Goal: Find specific fact

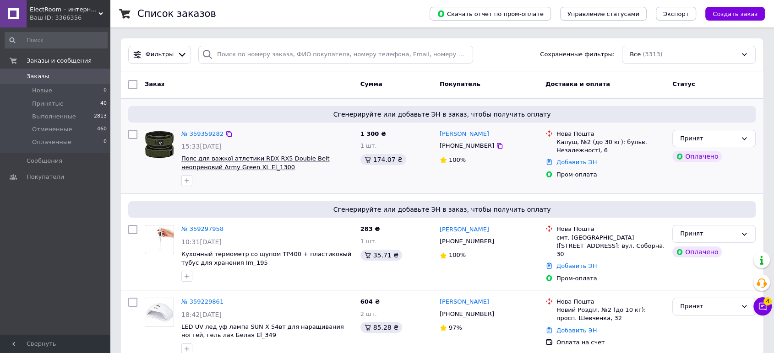
click at [244, 156] on span "Пояс для важкої атлетики RDX RX5 Double Belt неопреновий Army Green XL El_1300" at bounding box center [255, 163] width 148 height 16
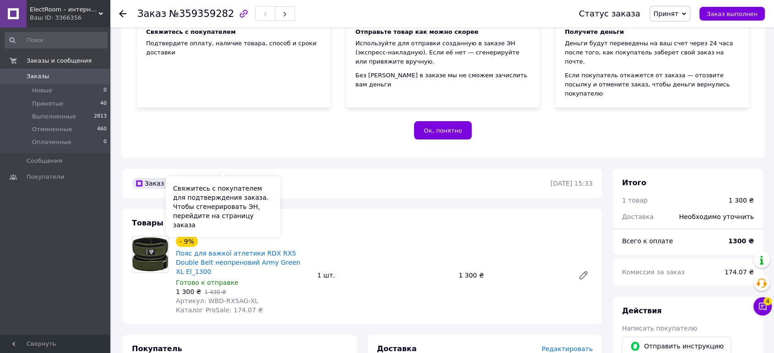
scroll to position [203, 0]
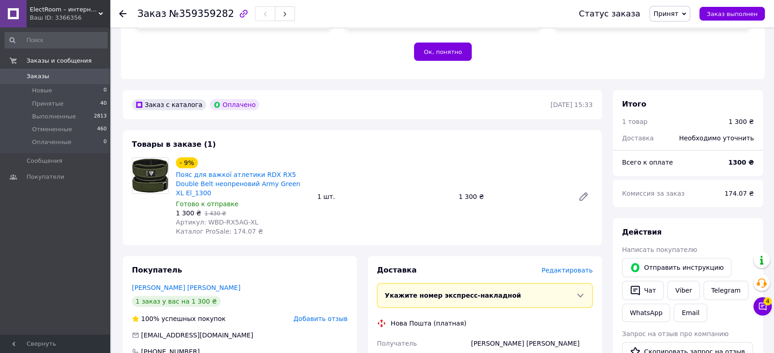
click at [205, 219] on span "Артикул: WBD-RX5AG-XL" at bounding box center [217, 222] width 82 height 7
drag, startPoint x: 203, startPoint y: 194, endPoint x: 249, endPoint y: 193, distance: 46.2
click at [249, 218] on div "Артикул: WBD-RX5AG-XL" at bounding box center [243, 222] width 134 height 9
copy span "WBD-RX5AG-XL"
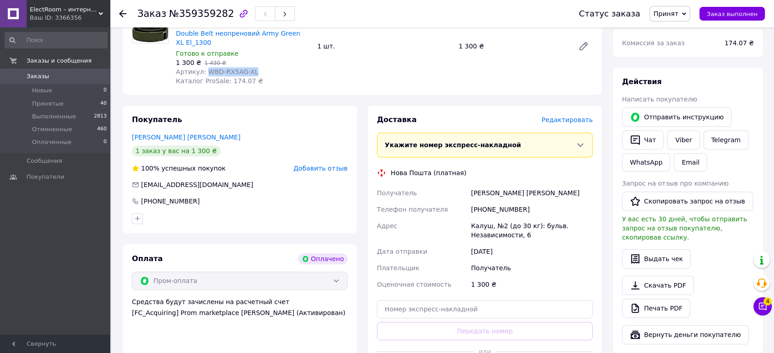
scroll to position [356, 0]
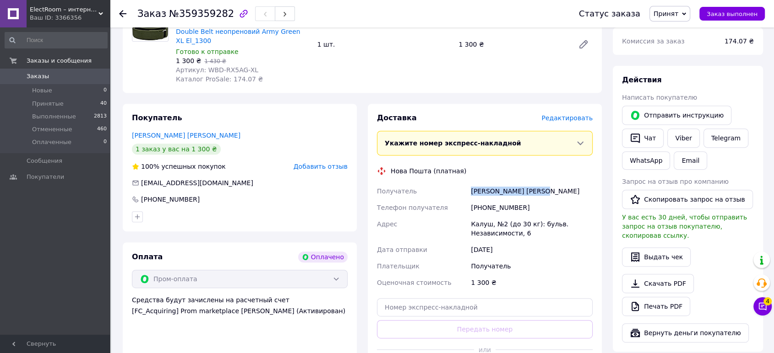
drag, startPoint x: 514, startPoint y: 169, endPoint x: 552, endPoint y: 169, distance: 38.5
click at [552, 183] on div "Маліборський Віталій" at bounding box center [531, 191] width 125 height 16
copy div "Маліборський Віталій"
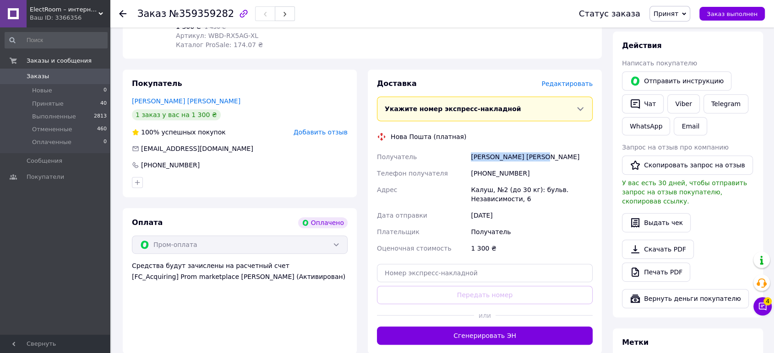
scroll to position [407, 0]
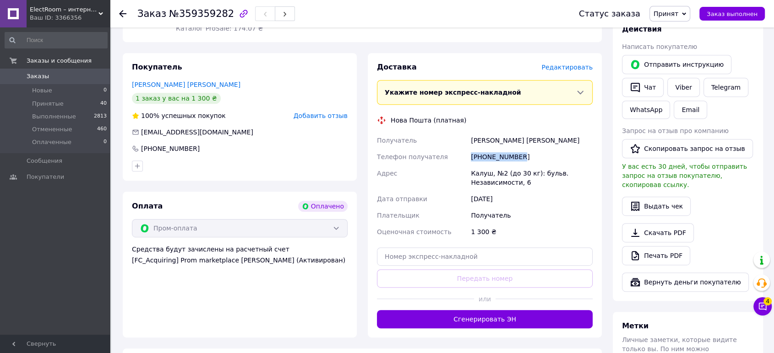
click at [550, 149] on div "[PHONE_NUMBER]" at bounding box center [531, 157] width 125 height 16
copy div "[PHONE_NUMBER]"
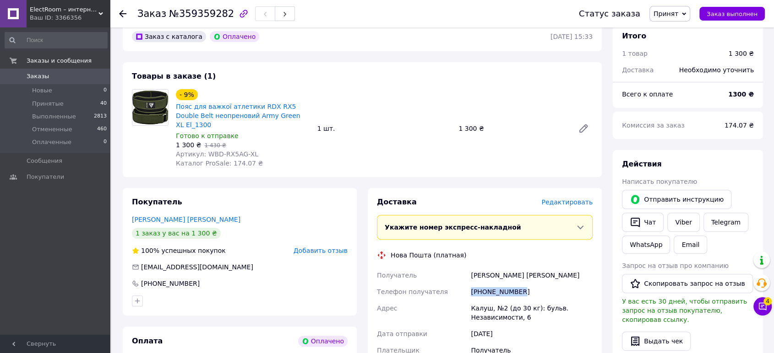
scroll to position [254, 0]
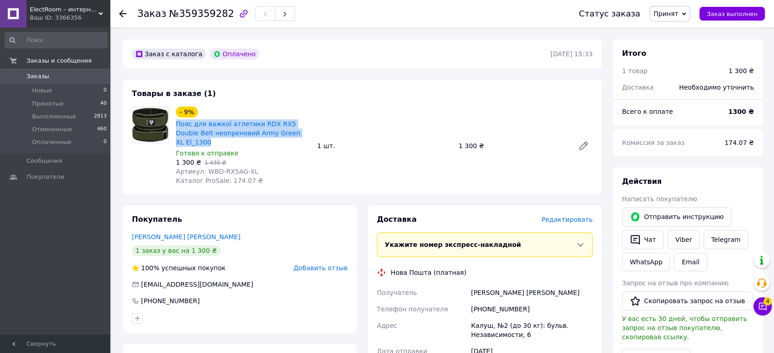
drag, startPoint x: 173, startPoint y: 103, endPoint x: 310, endPoint y: 117, distance: 137.6
click at [310, 117] on div "- 9% Пояс для важкої атлетики RDX RX5 Double Belt неопреновий Army Green XL El_…" at bounding box center [242, 146] width 141 height 82
copy link "Пояс для важкої атлетики RDX RX5 Double Belt неопреновий Army Green XL El_1300"
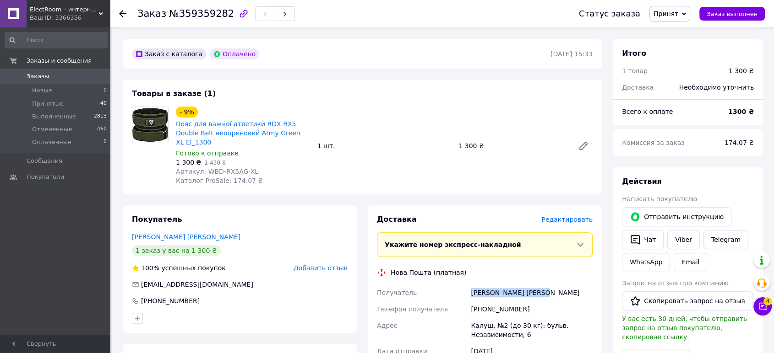
drag, startPoint x: 472, startPoint y: 263, endPoint x: 542, endPoint y: 268, distance: 70.2
click at [560, 285] on div "Получатель Маліборський Віталій Телефон получателя +380681439895 Адрес Калуш, №…" at bounding box center [484, 339] width 219 height 108
copy div "Получатель Маліборський Віталій"
click at [63, 12] on span "ElectRoom – интернет магазин" at bounding box center [64, 9] width 69 height 8
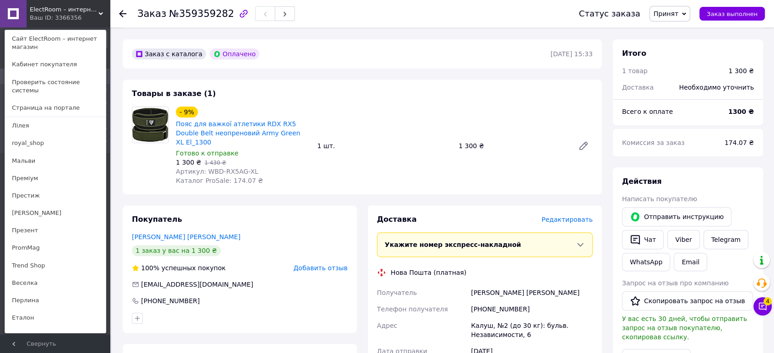
click at [47, 154] on link "Мальви" at bounding box center [55, 160] width 101 height 17
